Goal: Task Accomplishment & Management: Manage account settings

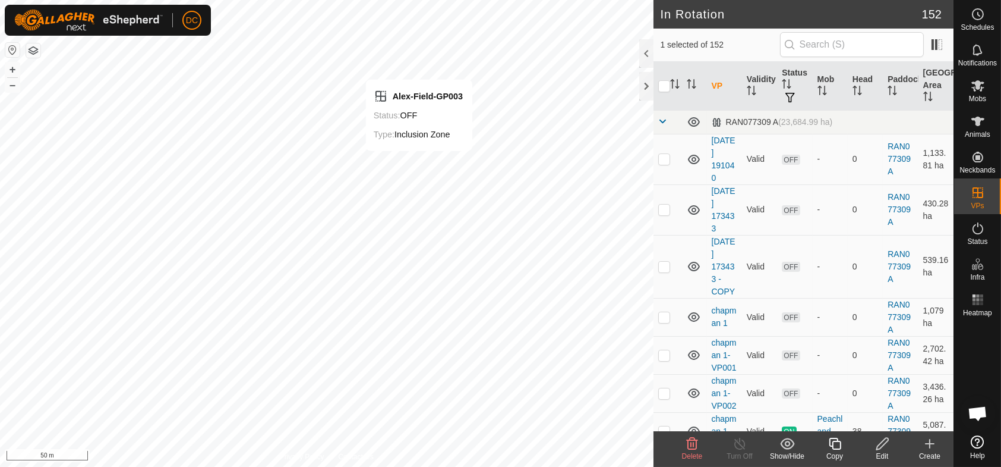
checkbox input "false"
checkbox input "true"
checkbox input "false"
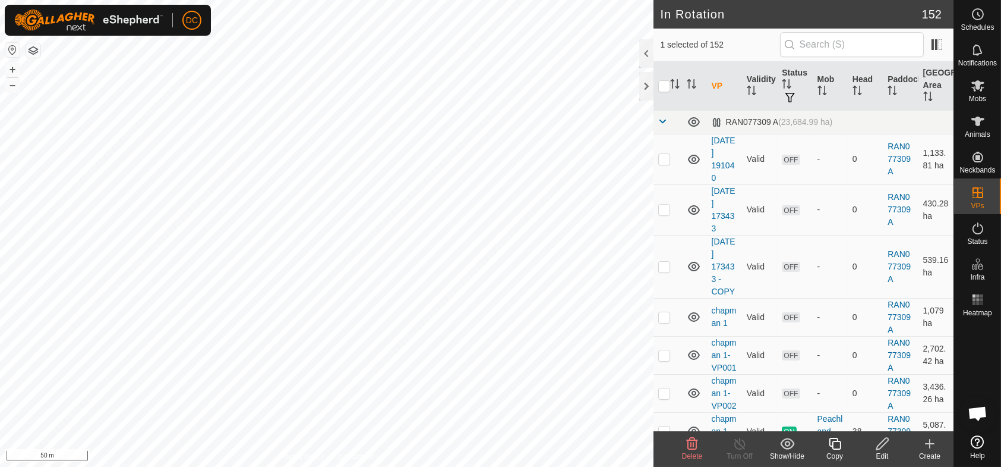
checkbox input "true"
checkbox input "false"
checkbox input "true"
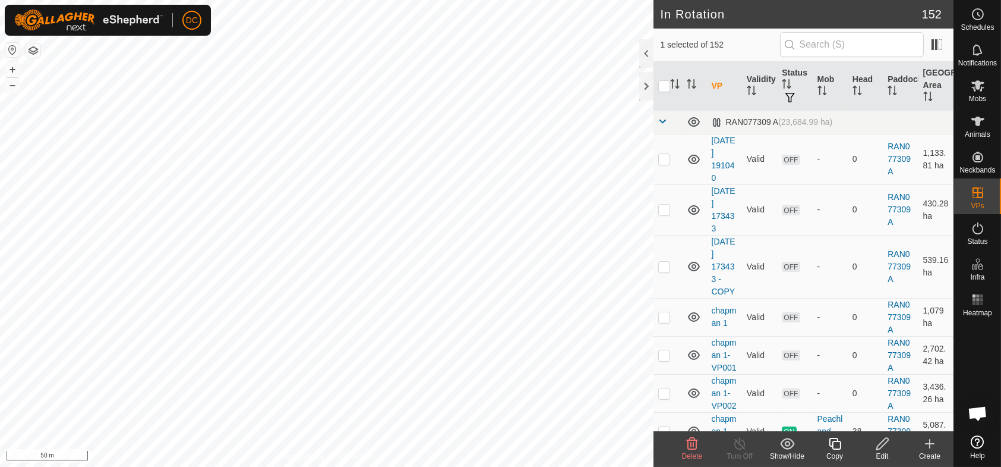
checkbox input "false"
click at [985, 301] on es-heatmap-svg-icon at bounding box center [978, 299] width 21 height 19
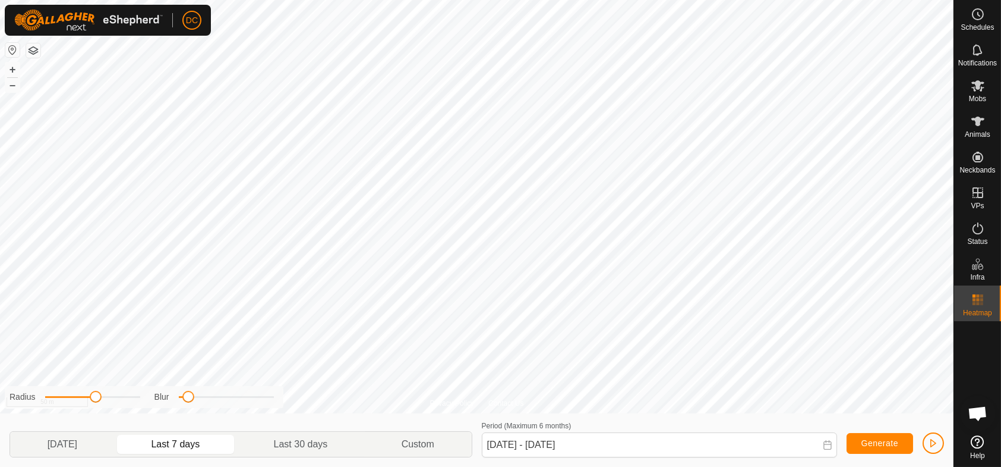
click at [97, 403] on div "Radius Blur" at bounding box center [144, 397] width 279 height 22
click at [307, 437] on p-togglebutton "Last 30 days" at bounding box center [301, 443] width 128 height 25
type input "[DATE] - [DATE]"
click at [883, 446] on span "Generate" at bounding box center [880, 443] width 37 height 10
click at [985, 129] on es-animals-svg-icon at bounding box center [978, 121] width 21 height 19
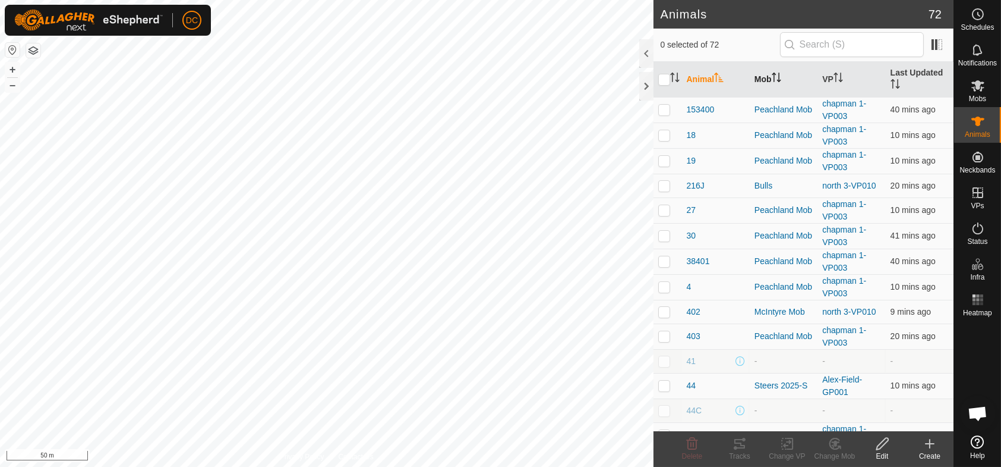
click at [779, 81] on icon "Activate to sort" at bounding box center [779, 78] width 1 height 10
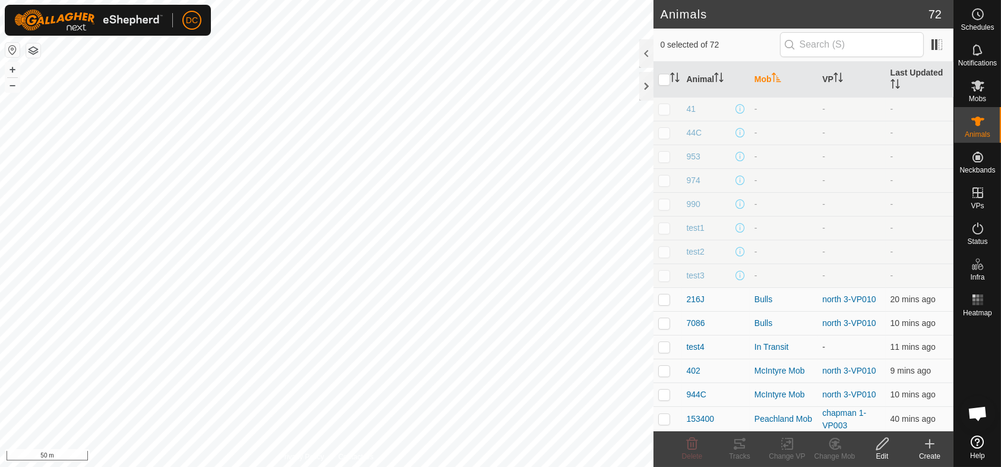
click at [779, 81] on icon "Activate to sort" at bounding box center [777, 78] width 10 height 10
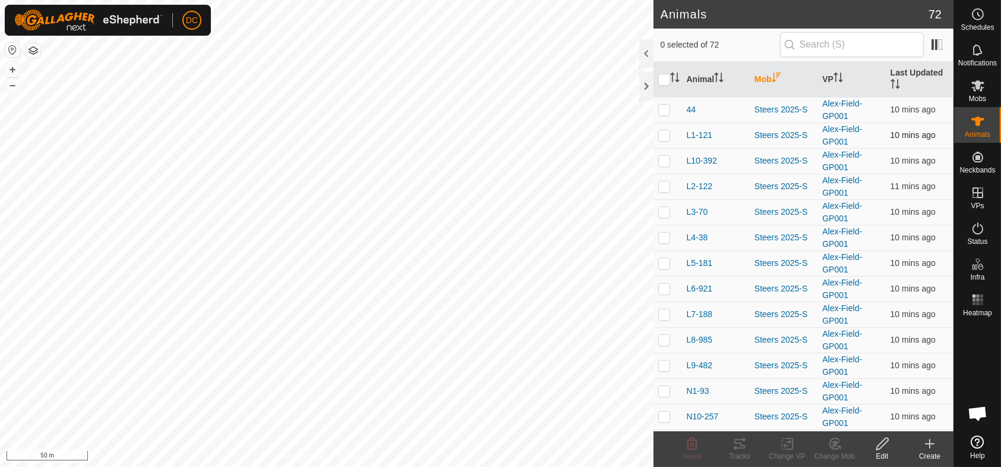
click at [668, 111] on p-checkbox at bounding box center [664, 110] width 12 height 10
checkbox input "true"
click at [666, 131] on p-checkbox at bounding box center [664, 135] width 12 height 10
checkbox input "true"
click at [665, 158] on p-checkbox at bounding box center [664, 161] width 12 height 10
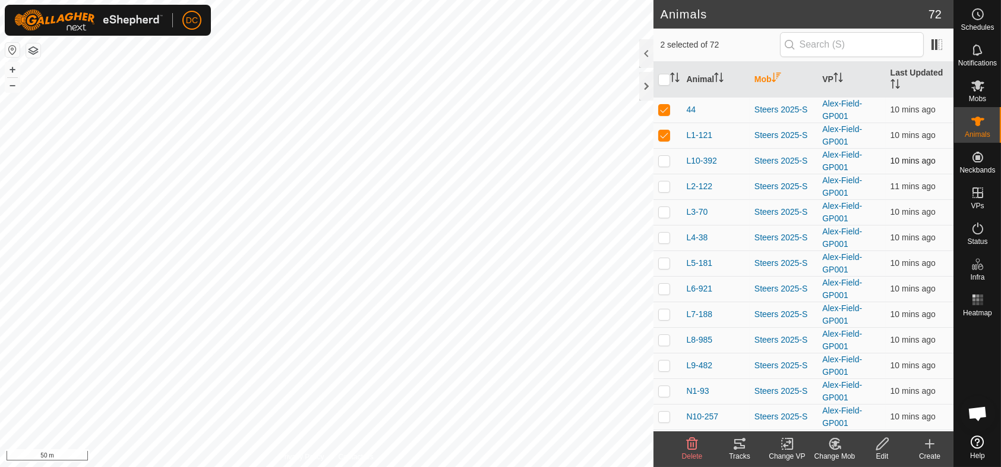
checkbox input "true"
click at [667, 184] on p-checkbox at bounding box center [664, 186] width 12 height 10
checkbox input "true"
click at [666, 208] on p-checkbox at bounding box center [664, 212] width 12 height 10
checkbox input "true"
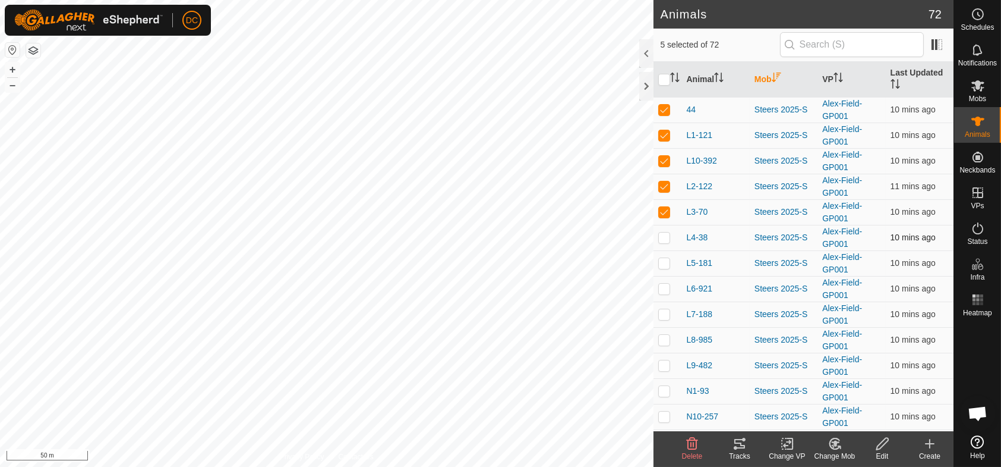
click at [666, 232] on p-checkbox at bounding box center [664, 237] width 12 height 10
checkbox input "true"
click at [663, 263] on p-checkbox at bounding box center [664, 263] width 12 height 10
checkbox input "true"
drag, startPoint x: 664, startPoint y: 285, endPoint x: 665, endPoint y: 293, distance: 8.3
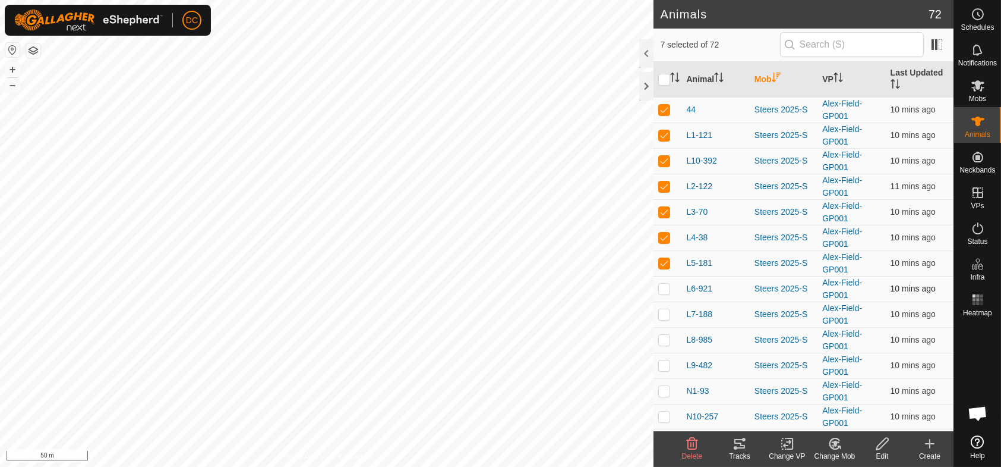
click at [665, 286] on p-checkbox at bounding box center [664, 288] width 12 height 10
checkbox input "true"
click at [668, 311] on p-checkbox at bounding box center [664, 314] width 12 height 10
checkbox input "true"
click at [666, 339] on p-checkbox at bounding box center [664, 340] width 12 height 10
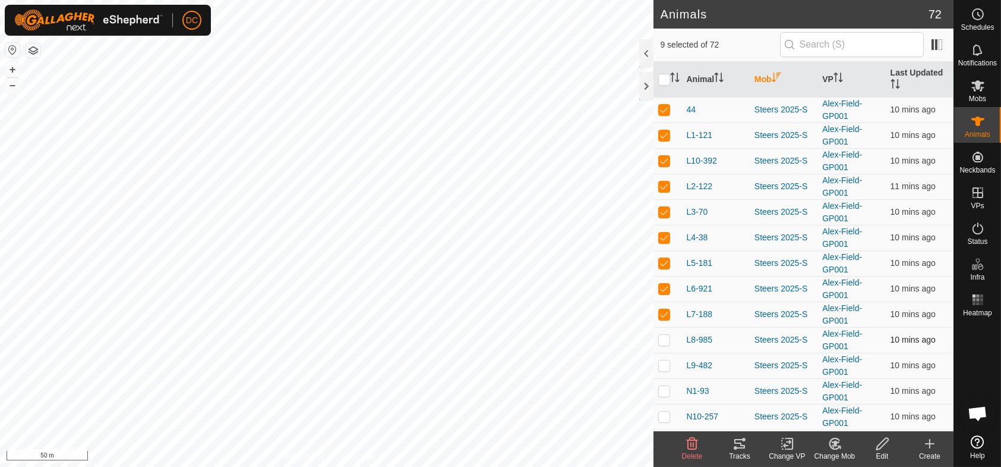
checkbox input "true"
click at [666, 368] on td at bounding box center [668, 365] width 29 height 26
click at [665, 370] on td at bounding box center [668, 365] width 29 height 26
checkbox input "false"
click at [738, 449] on icon at bounding box center [740, 443] width 14 height 14
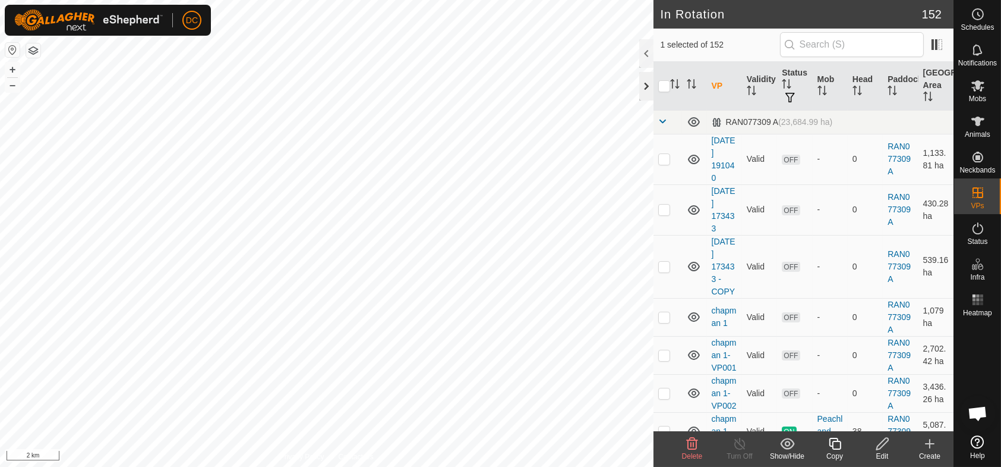
click at [647, 85] on div at bounding box center [646, 86] width 14 height 29
